Goal: Navigation & Orientation: Find specific page/section

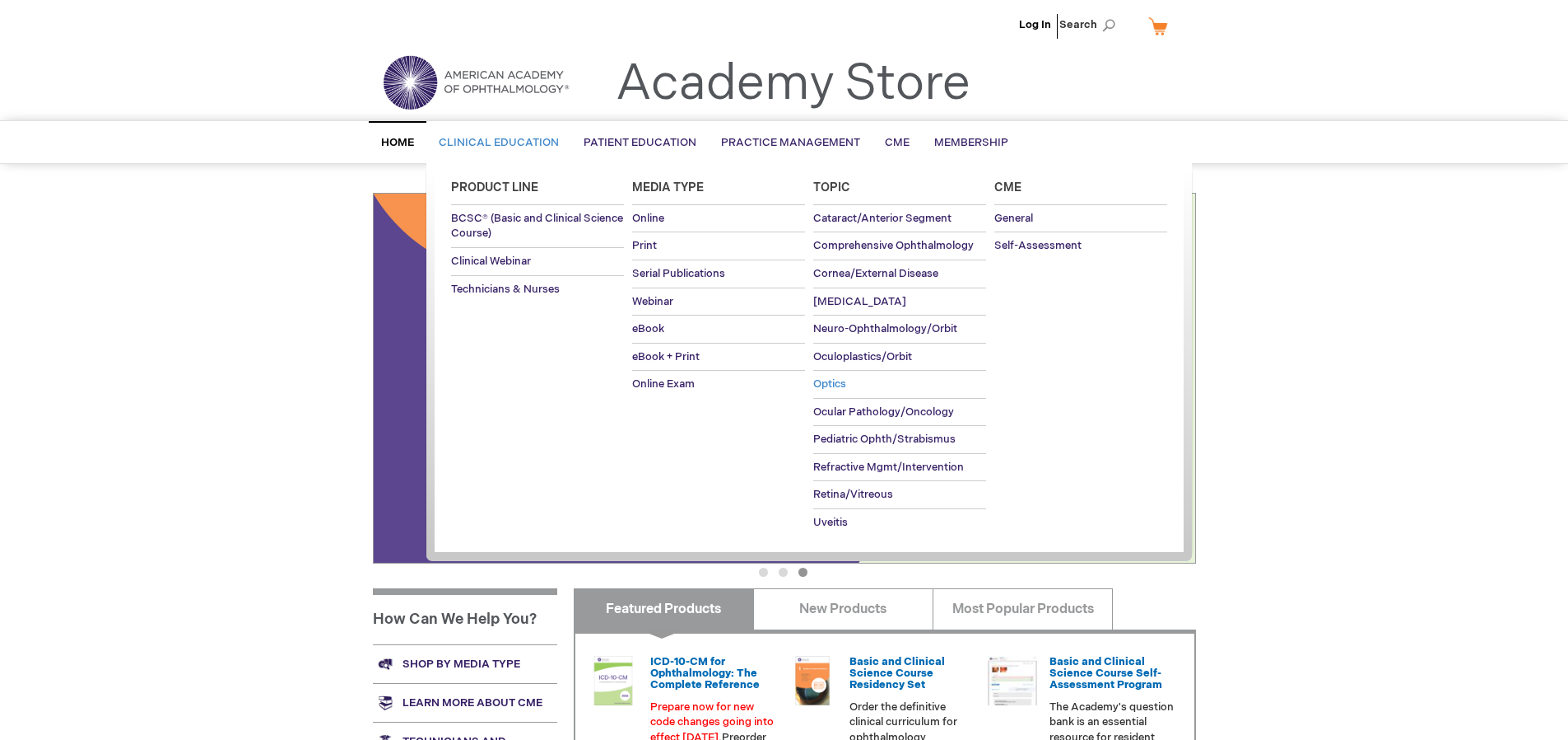
click at [834, 378] on span "Optics" at bounding box center [829, 384] width 32 height 13
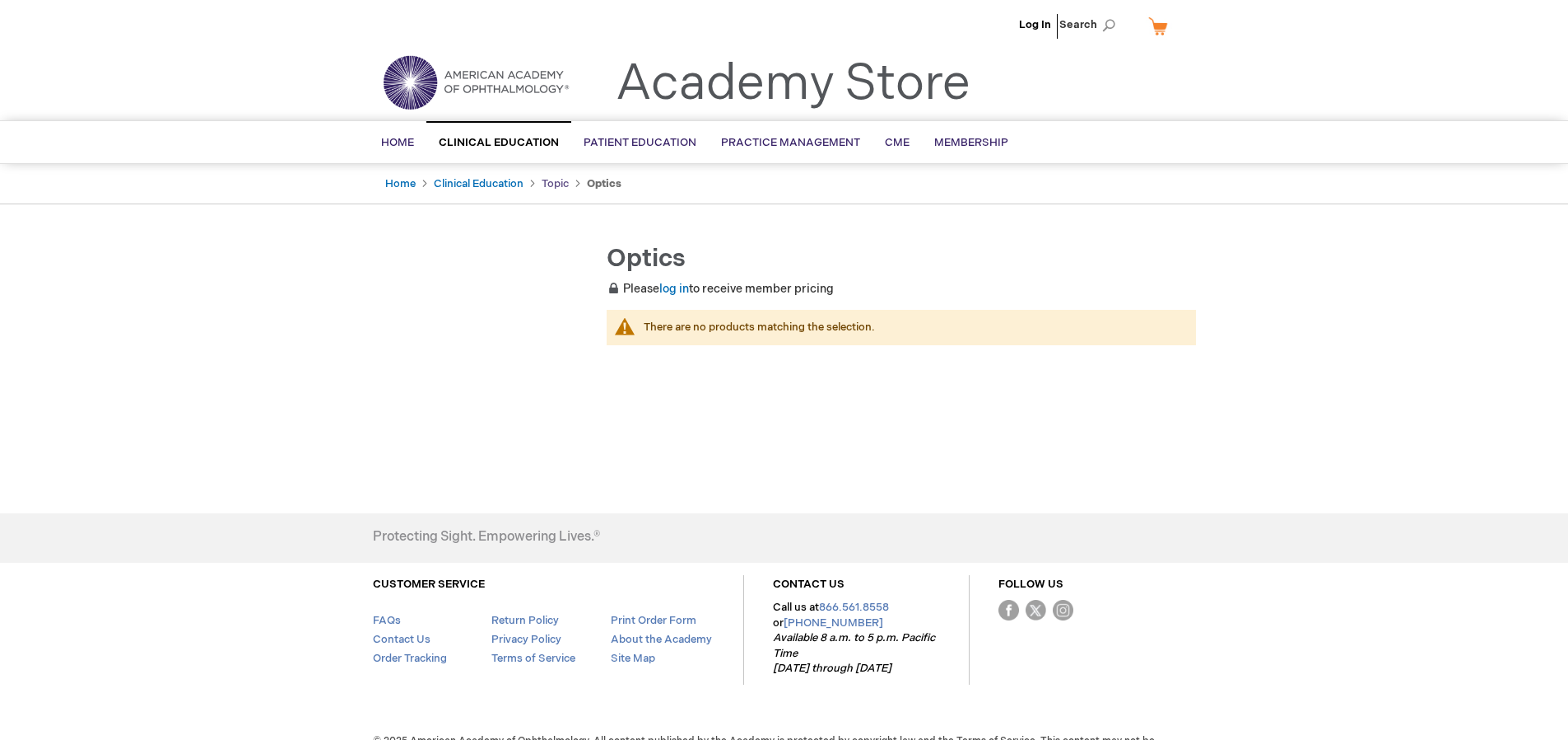
click at [561, 184] on link "Topic" at bounding box center [555, 184] width 27 height 13
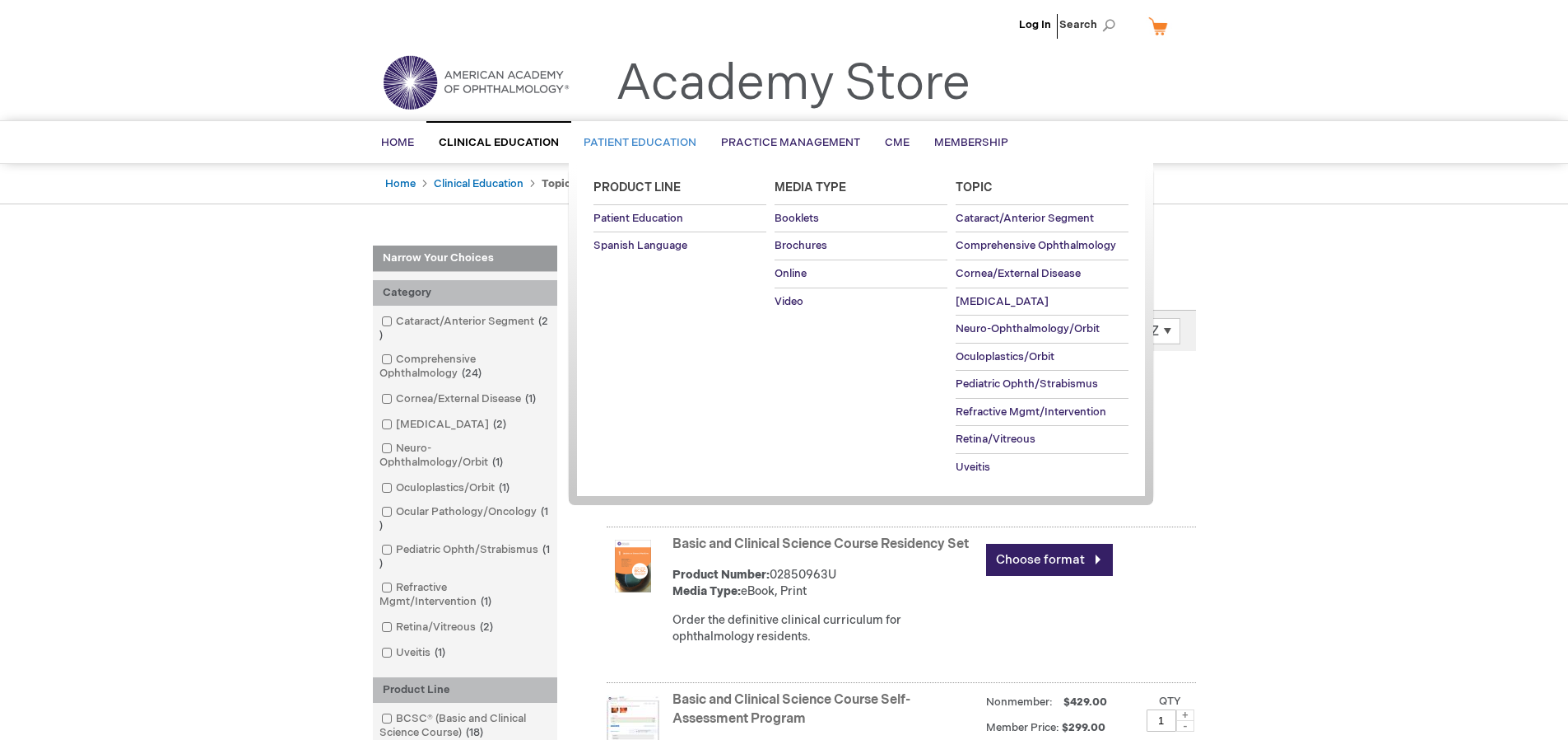
click at [631, 145] on span "Patient Education" at bounding box center [640, 142] width 113 height 13
